Goal: Register for event/course

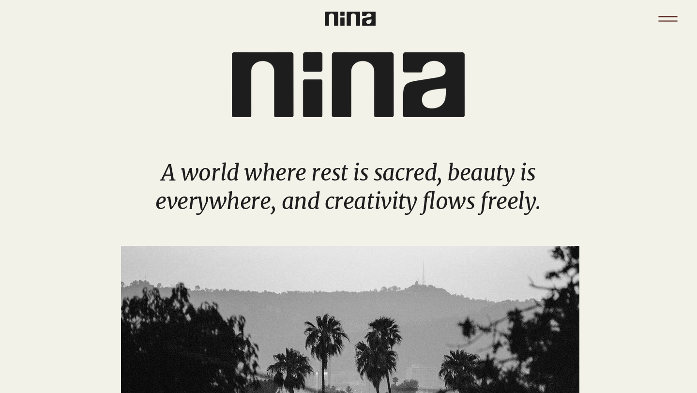
click at [671, 17] on icon "Menu" at bounding box center [668, 19] width 34 height 34
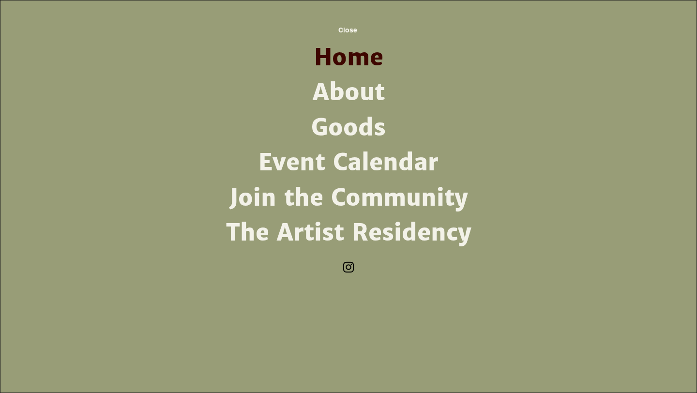
click at [354, 90] on link "About" at bounding box center [348, 92] width 253 height 35
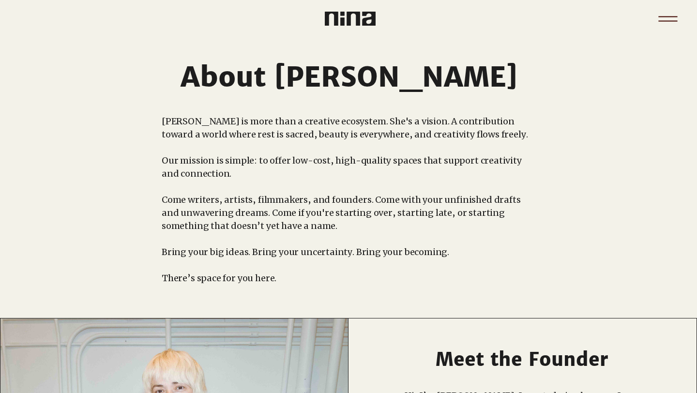
click at [668, 17] on icon "Menu" at bounding box center [668, 19] width 34 height 34
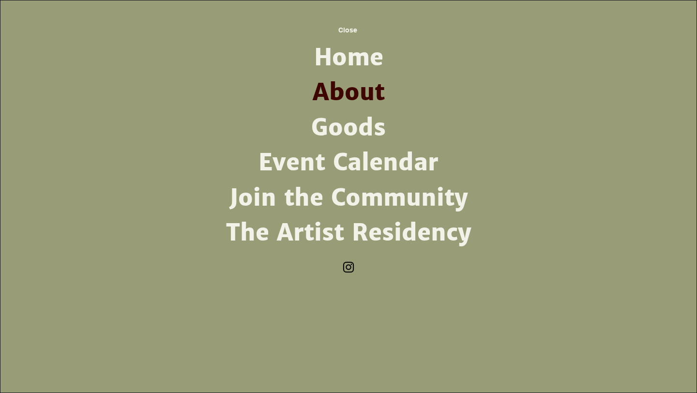
click at [393, 161] on link "Event Calendar" at bounding box center [348, 162] width 253 height 35
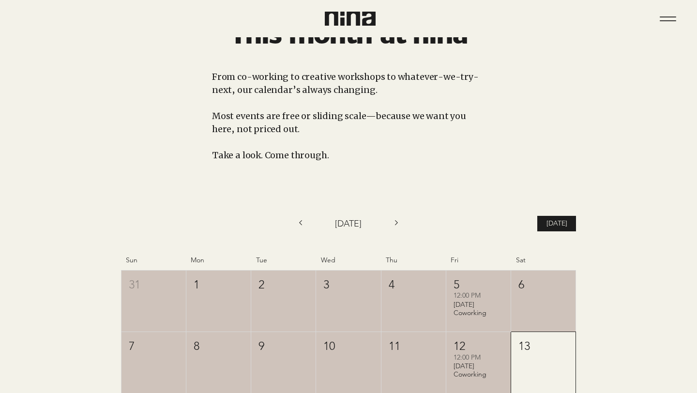
scroll to position [56, 0]
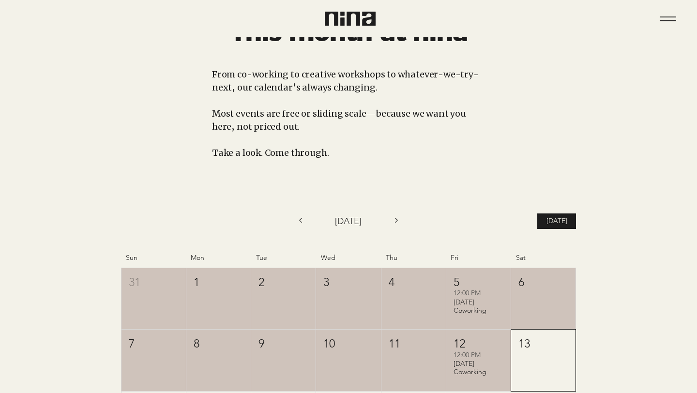
click at [398, 222] on icon "Next month" at bounding box center [396, 219] width 13 height 13
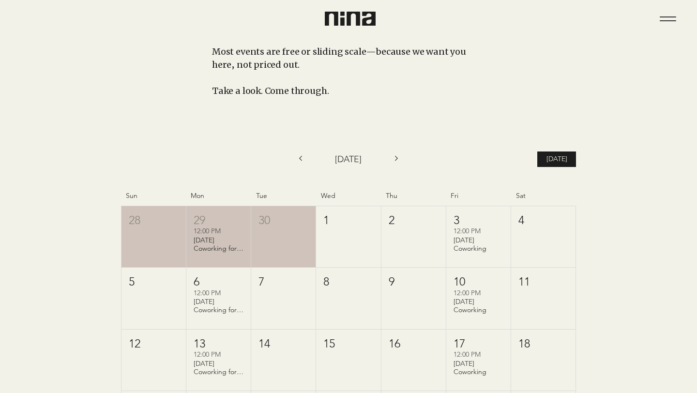
scroll to position [135, 0]
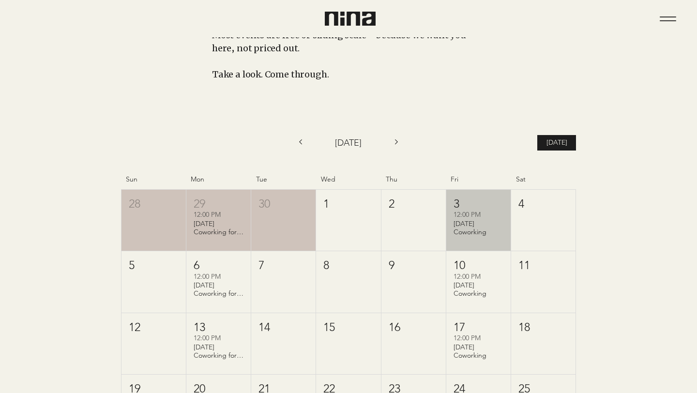
click at [467, 219] on div "12:00 PM" at bounding box center [478, 215] width 50 height 10
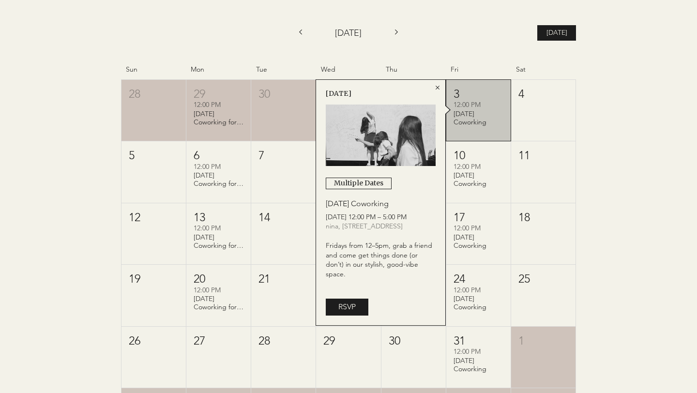
scroll to position [246, 0]
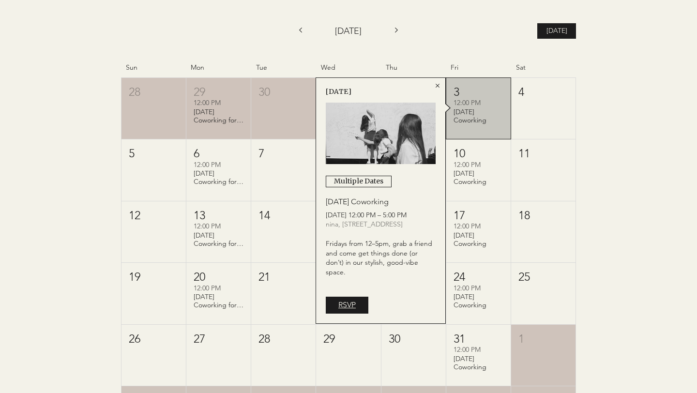
click at [354, 304] on span "RSVP" at bounding box center [346, 304] width 17 height 11
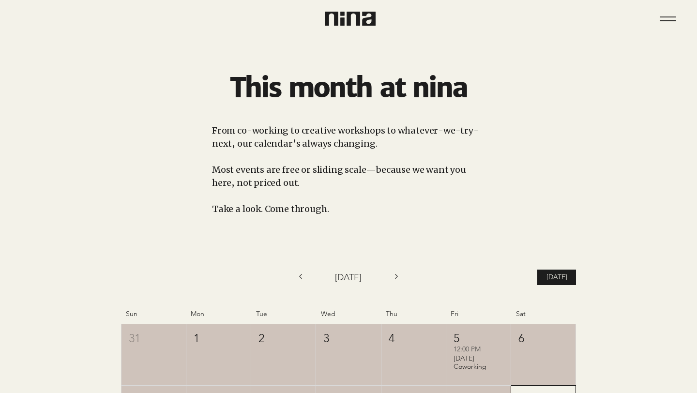
scroll to position [246, 0]
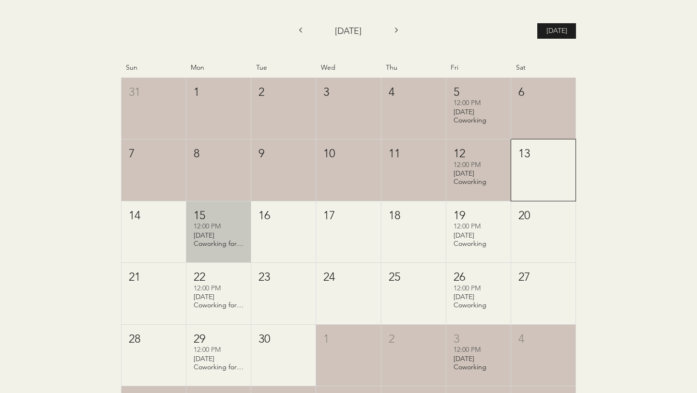
click at [218, 241] on div "[DATE] Coworking for Writers" at bounding box center [219, 239] width 50 height 16
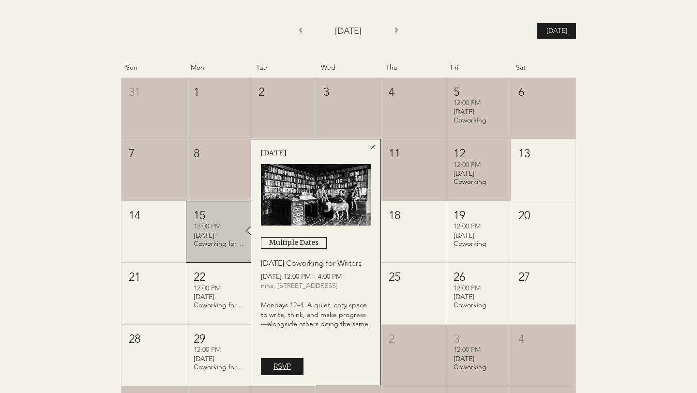
click at [277, 362] on span "RSVP" at bounding box center [281, 366] width 17 height 11
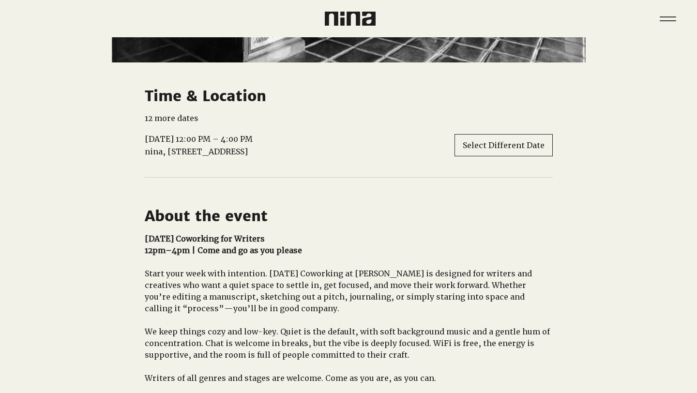
scroll to position [373, 0]
